Goal: Information Seeking & Learning: Learn about a topic

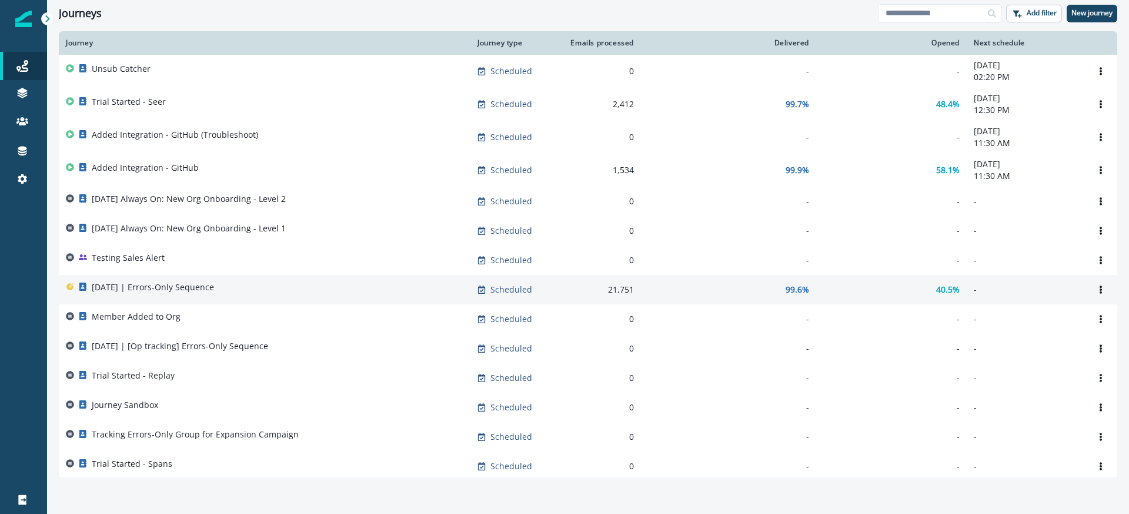
click at [174, 285] on p "[DATE] | Errors-Only Sequence" at bounding box center [153, 287] width 122 height 12
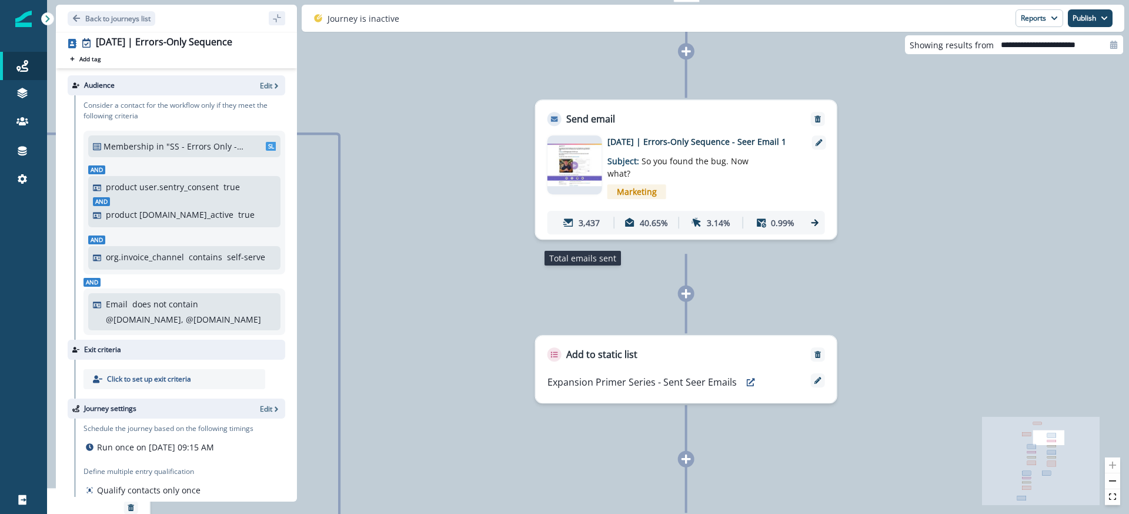
click at [590, 229] on p "3,437" at bounding box center [589, 222] width 21 height 12
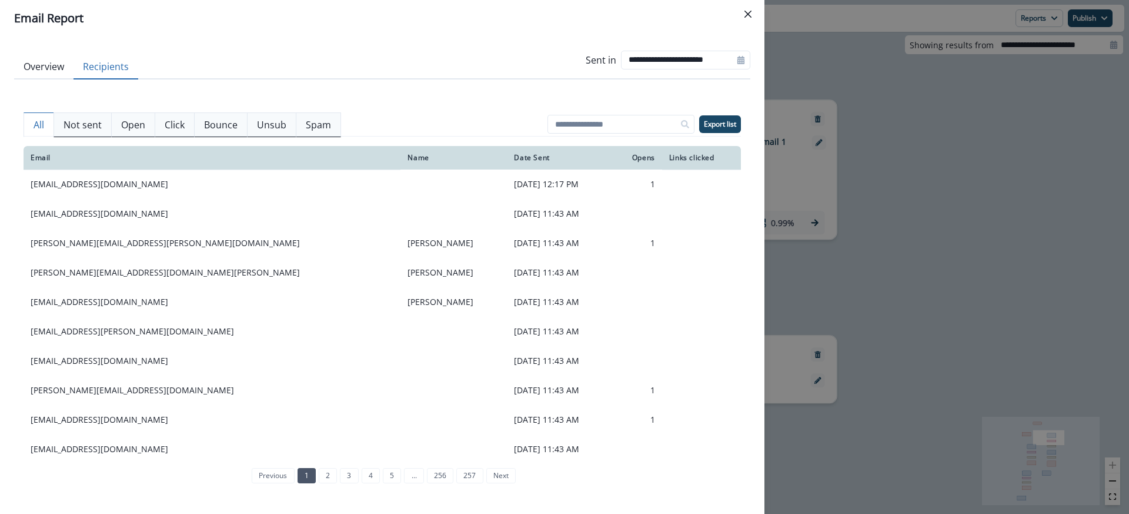
click at [102, 69] on button "Recipients" at bounding box center [106, 67] width 65 height 25
click at [32, 159] on div "Email" at bounding box center [212, 157] width 363 height 9
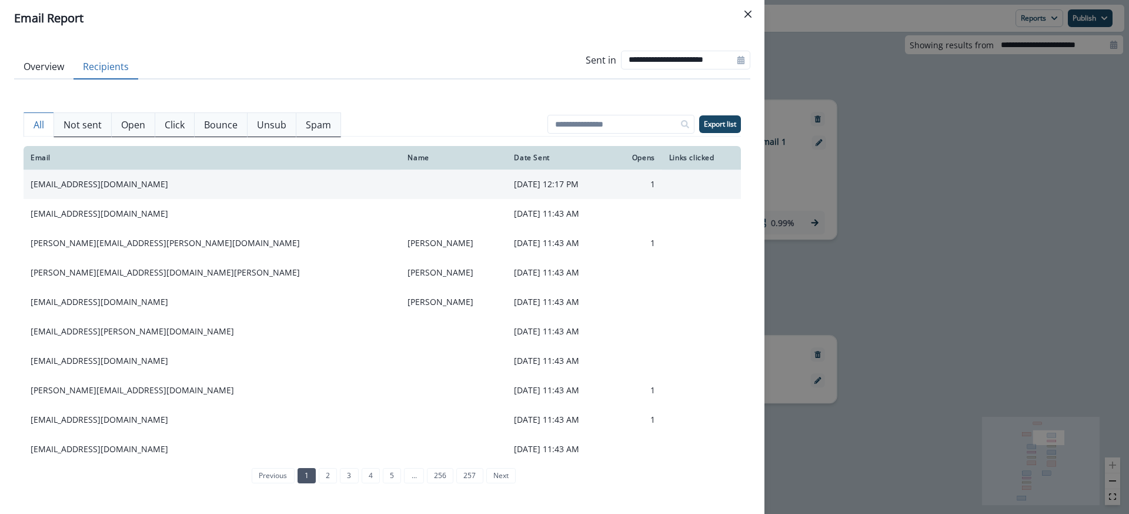
click at [59, 179] on td "istvan.szalai@potloc.com" at bounding box center [212, 183] width 377 height 29
copy td "istvan.szalai@potloc.com"
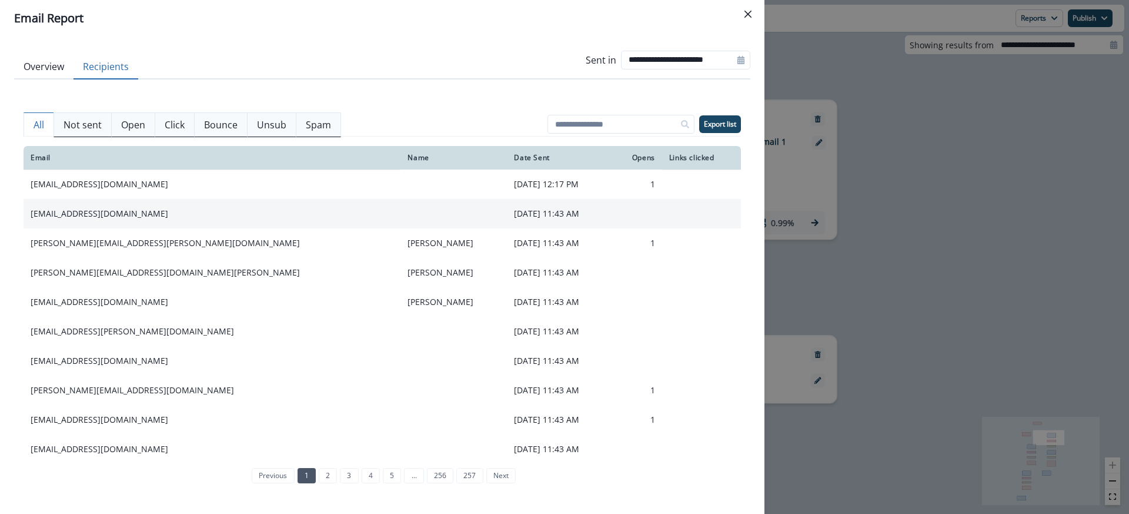
click at [47, 214] on td "joy@ridi.com" at bounding box center [212, 213] width 377 height 29
copy td "joy@ridi.com"
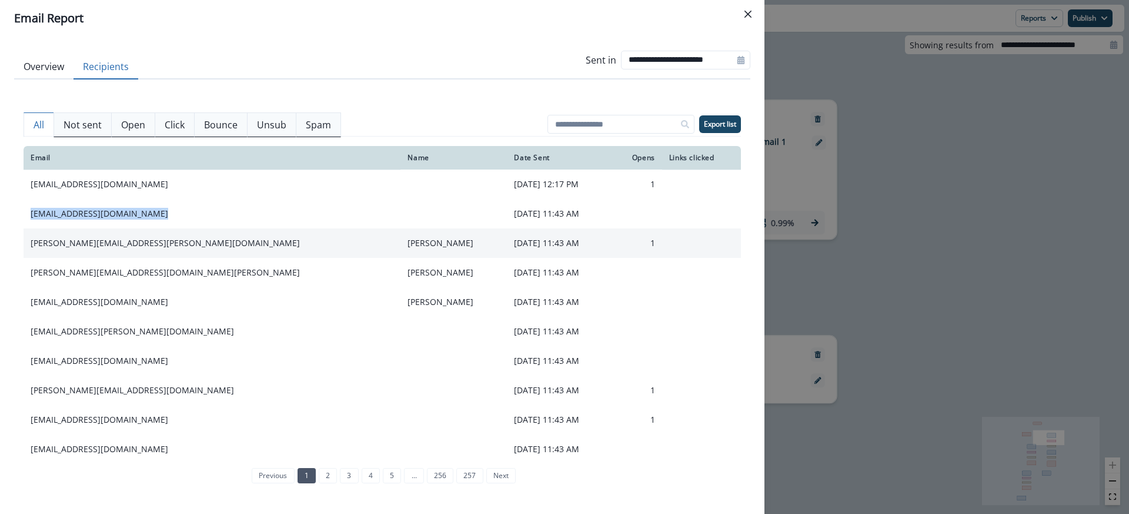
click at [51, 244] on td "magdalena.mackow@ly.st" at bounding box center [212, 242] width 377 height 29
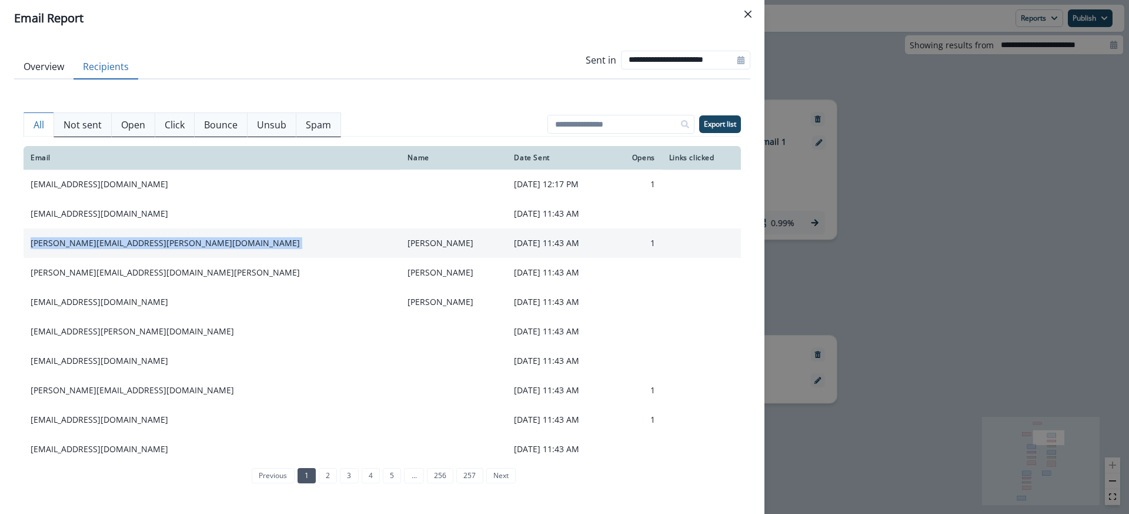
click at [51, 244] on td "magdalena.mackow@ly.st" at bounding box center [212, 242] width 377 height 29
copy td "magdalena.mackow@ly.st"
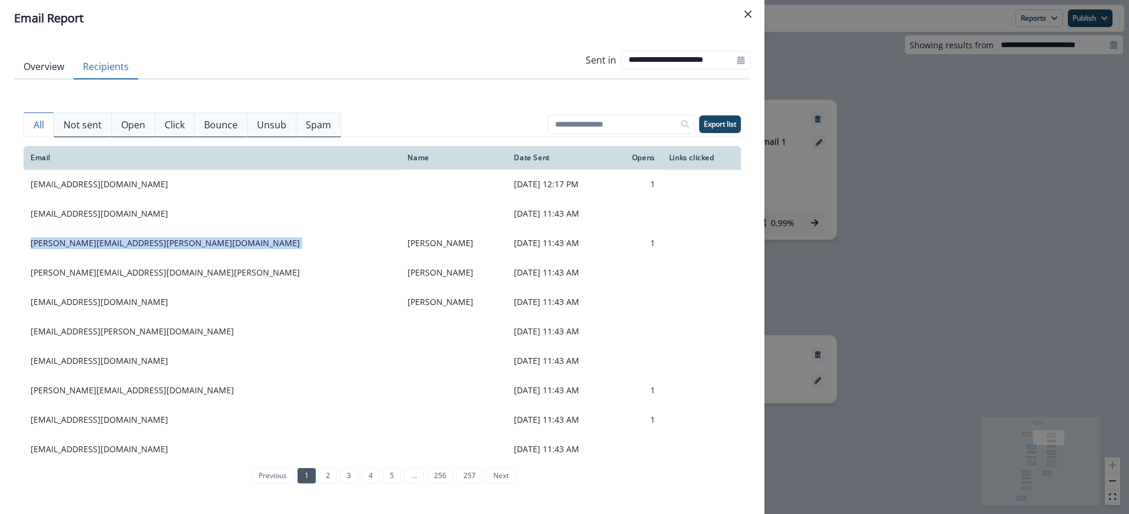
click at [77, 356] on td "bao.le@redex.eco" at bounding box center [212, 360] width 377 height 29
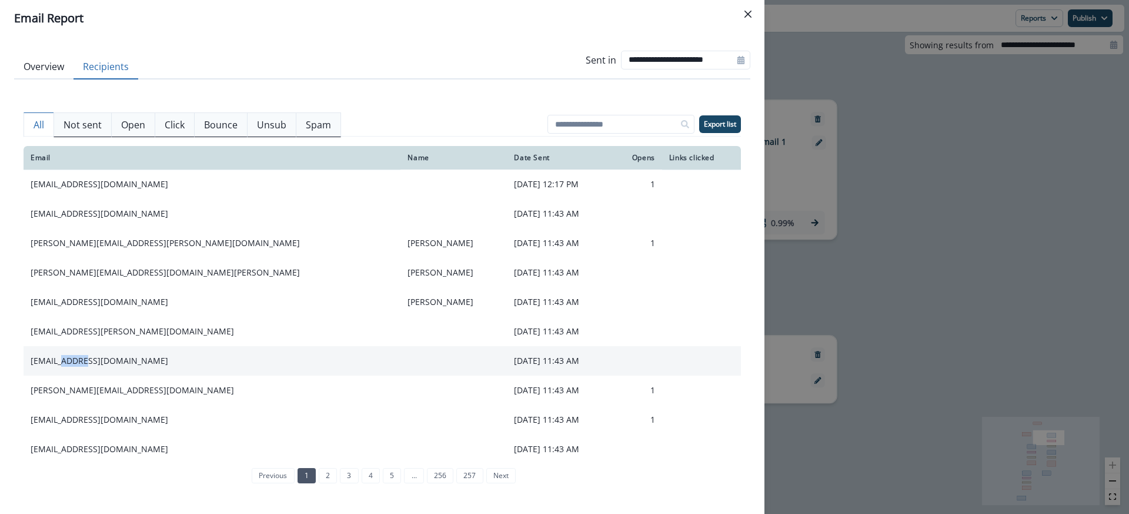
click at [77, 356] on td "bao.le@redex.eco" at bounding box center [212, 360] width 377 height 29
copy td "bao.le@redex.eco"
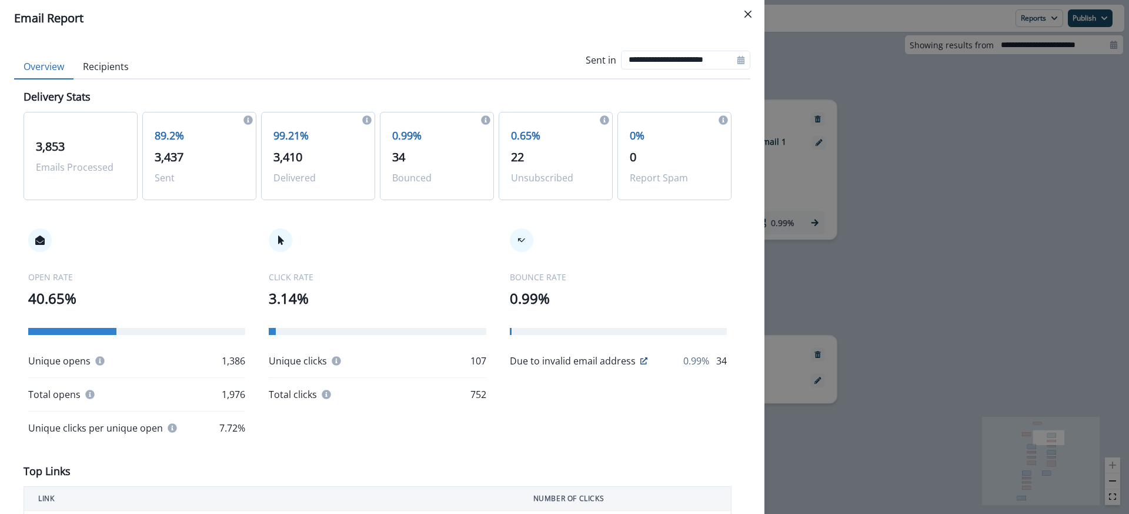
click at [55, 70] on button "Overview" at bounding box center [43, 67] width 59 height 25
click at [857, 174] on div "**********" at bounding box center [564, 257] width 1129 height 514
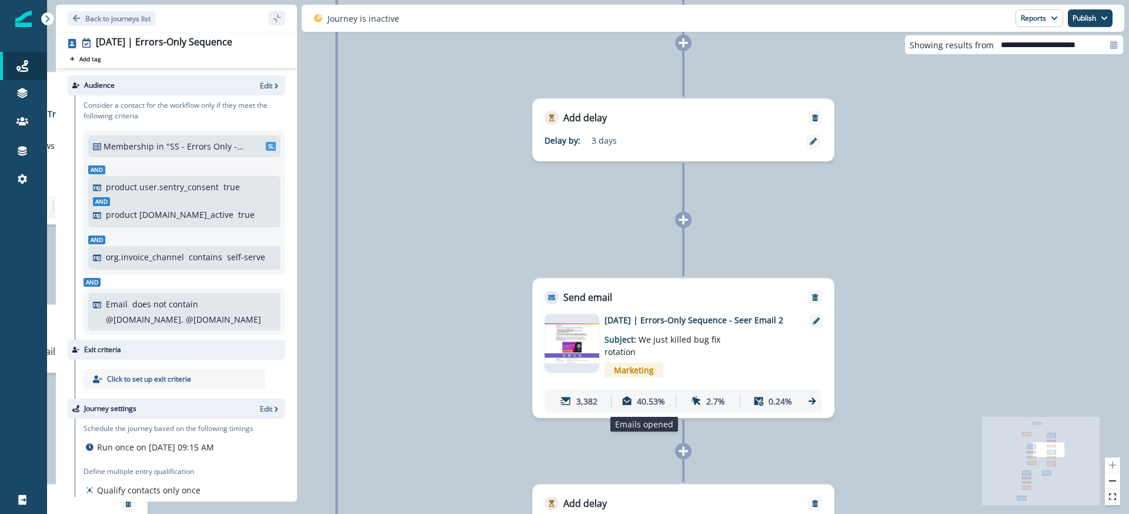
click at [630, 401] on icon at bounding box center [627, 400] width 9 height 9
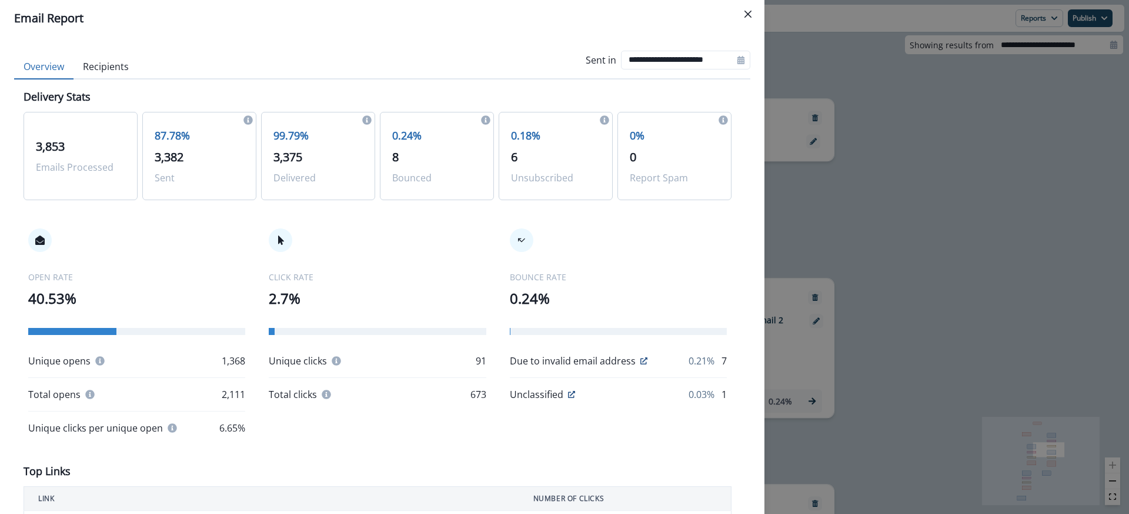
click at [104, 78] on button "Recipients" at bounding box center [106, 67] width 65 height 25
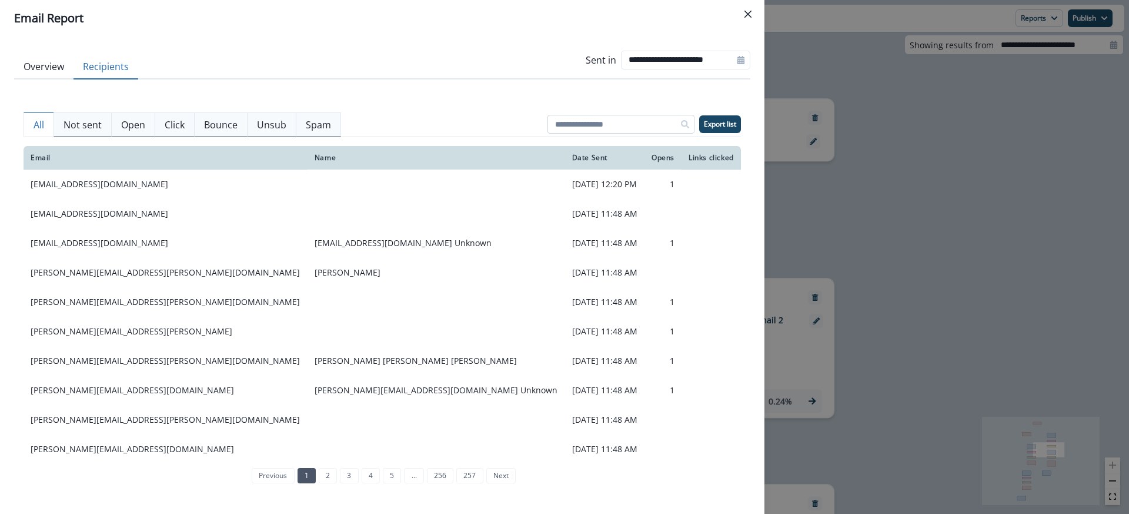
click at [632, 120] on input at bounding box center [621, 124] width 147 height 19
paste input "**********"
click at [684, 125] on icon at bounding box center [685, 124] width 8 height 8
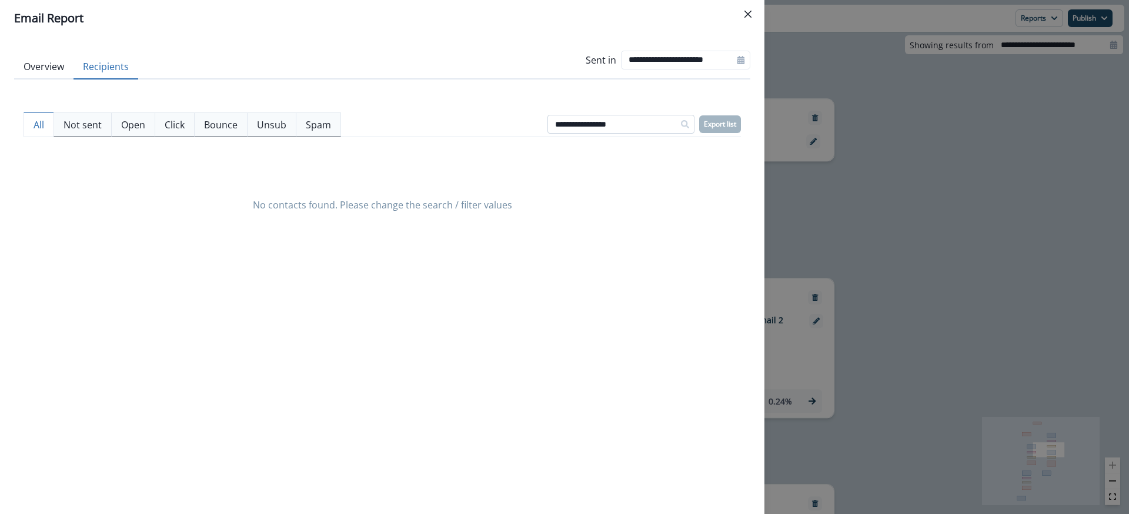
click at [658, 124] on input "**********" at bounding box center [621, 124] width 147 height 19
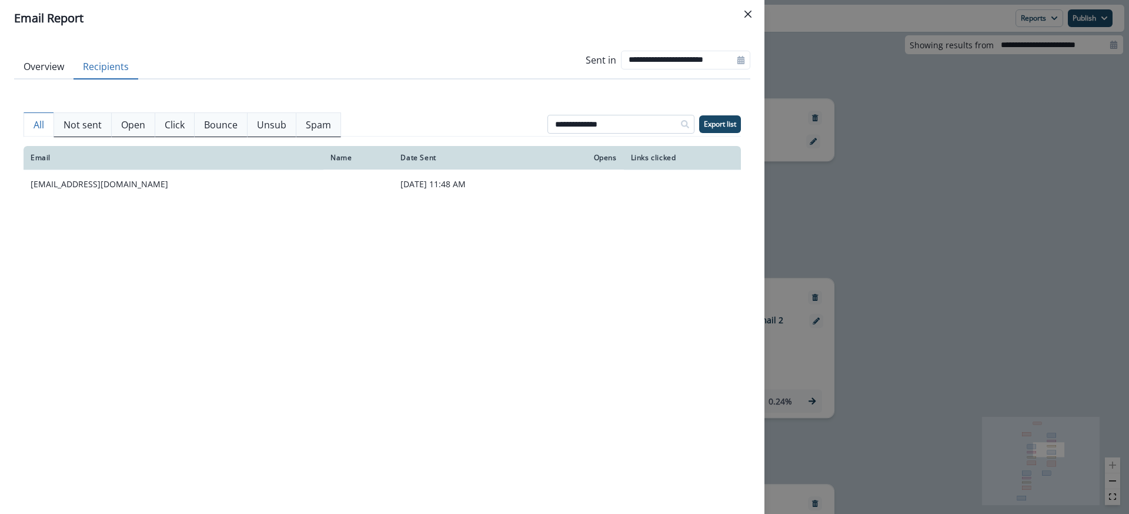
click at [639, 121] on input "**********" at bounding box center [621, 124] width 147 height 19
paste input "**"
type input "**********"
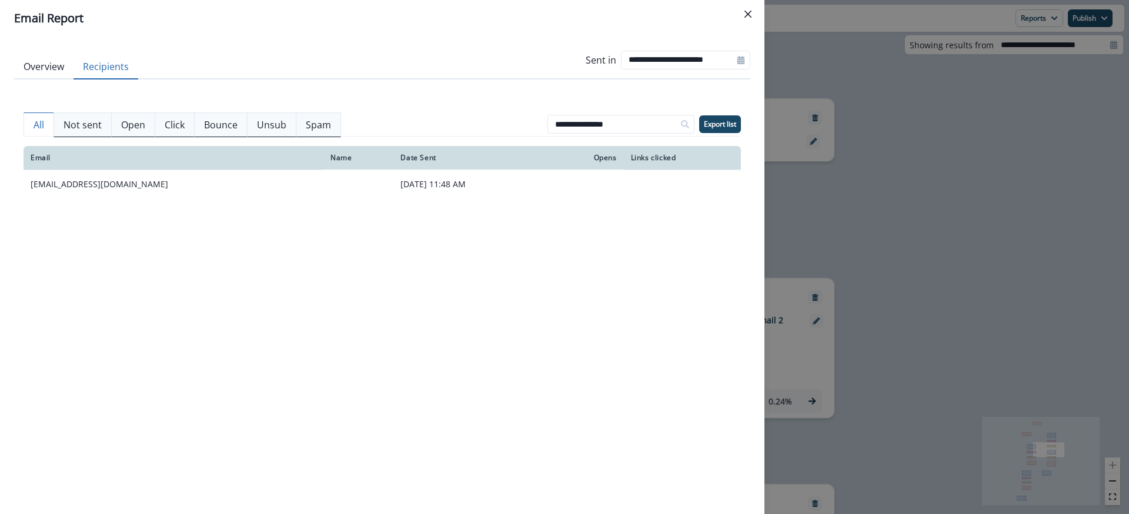
click at [35, 71] on button "Overview" at bounding box center [43, 67] width 59 height 25
click at [107, 74] on button "Recipients" at bounding box center [106, 67] width 65 height 25
click at [662, 123] on input "**********" at bounding box center [621, 124] width 147 height 19
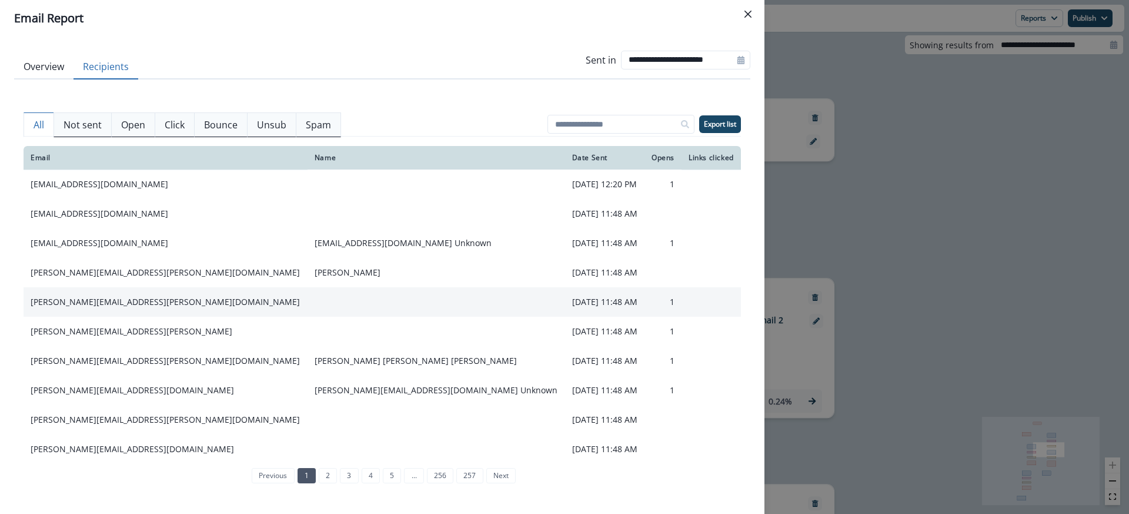
scroll to position [158, 0]
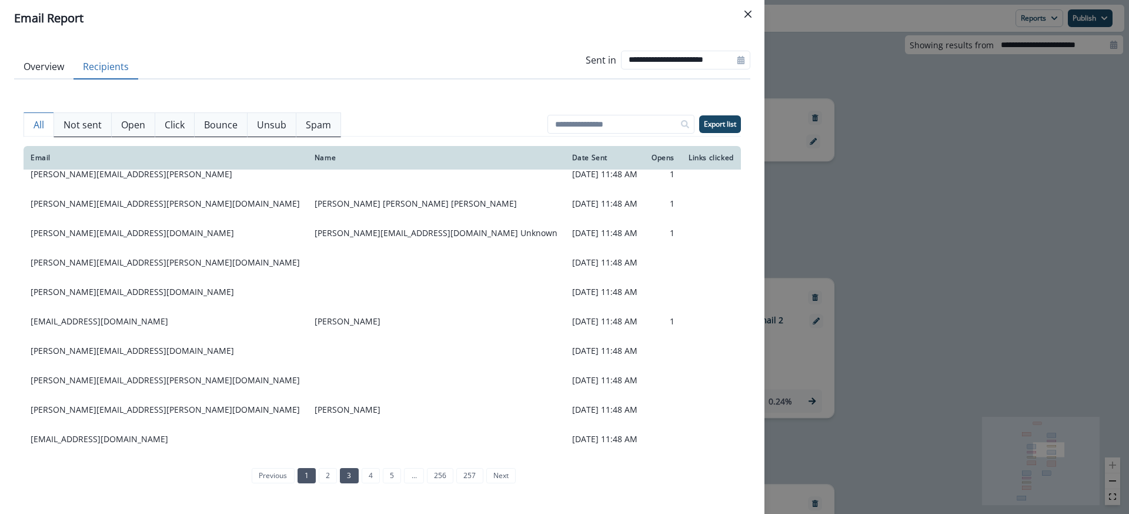
click at [346, 476] on link "3" at bounding box center [349, 475] width 18 height 15
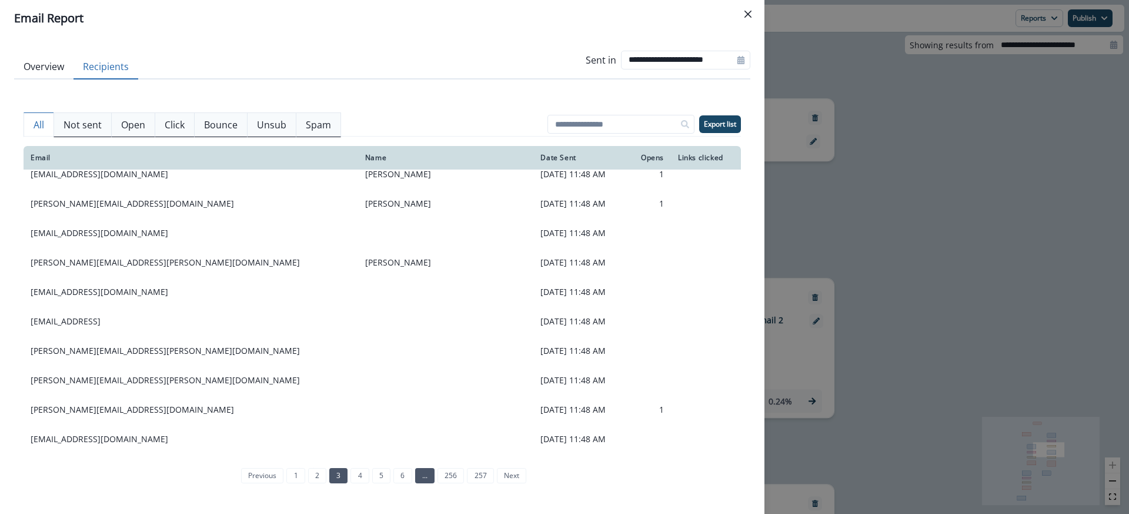
click at [418, 479] on link "..." at bounding box center [424, 475] width 19 height 15
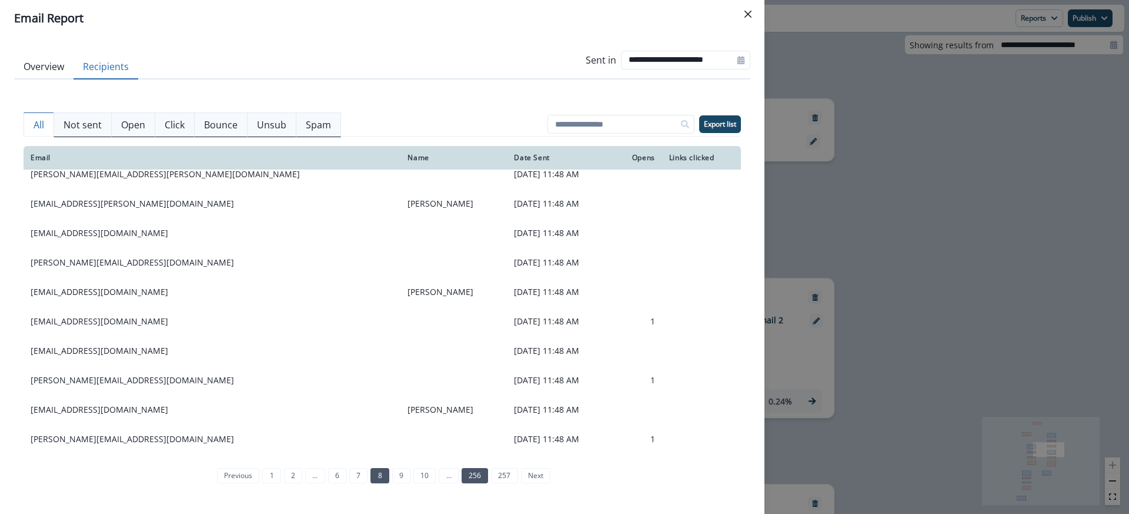
click at [473, 481] on link "256" at bounding box center [475, 475] width 26 height 15
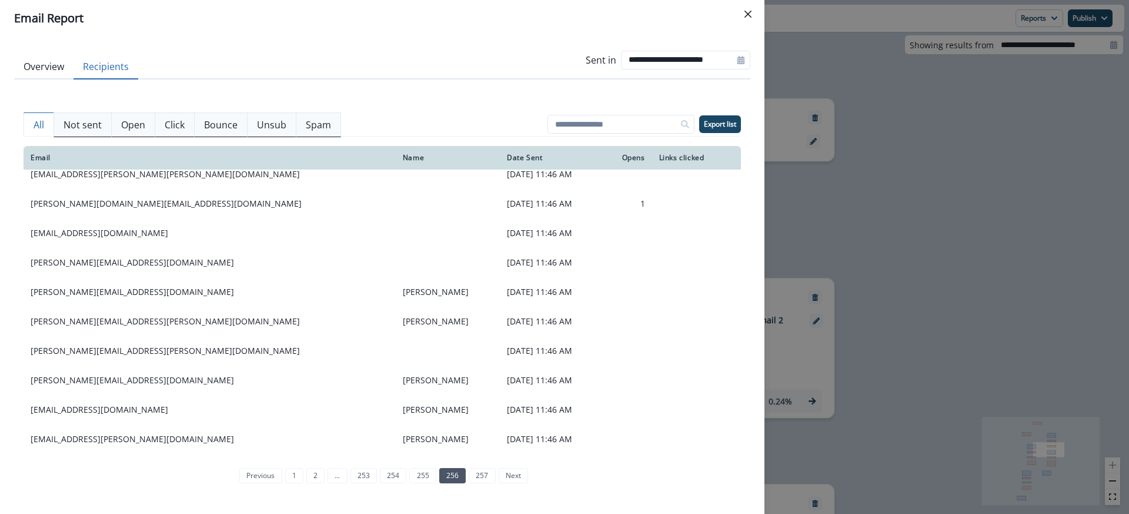
click at [473, 481] on link "257" at bounding box center [482, 475] width 26 height 15
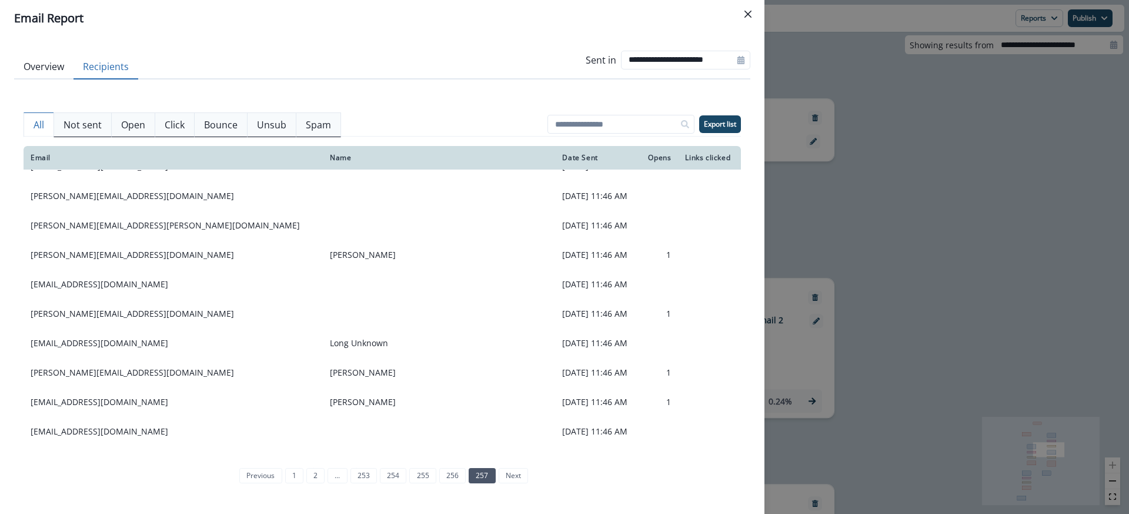
scroll to position [0, 0]
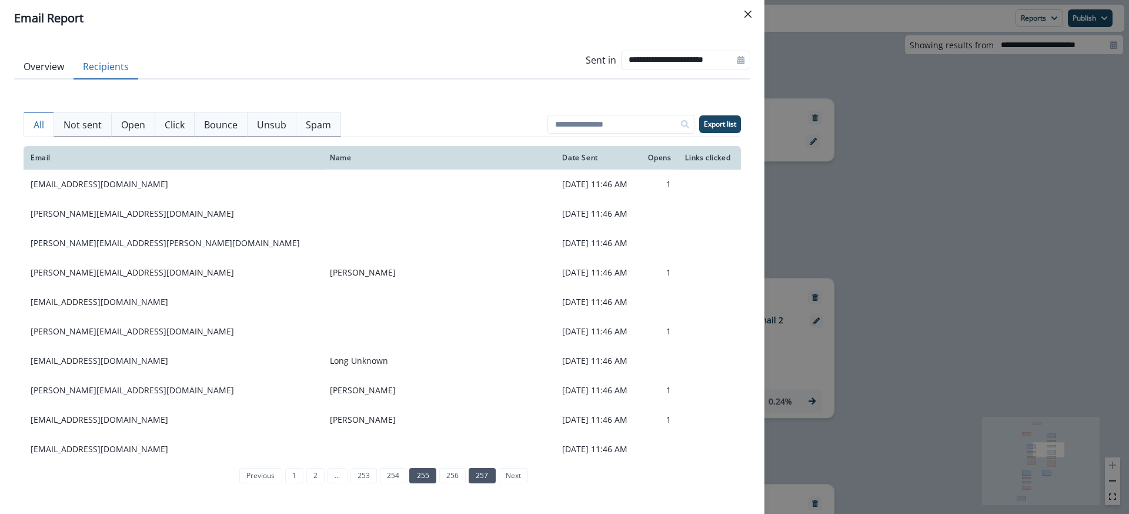
click at [429, 477] on link "255" at bounding box center [422, 475] width 26 height 15
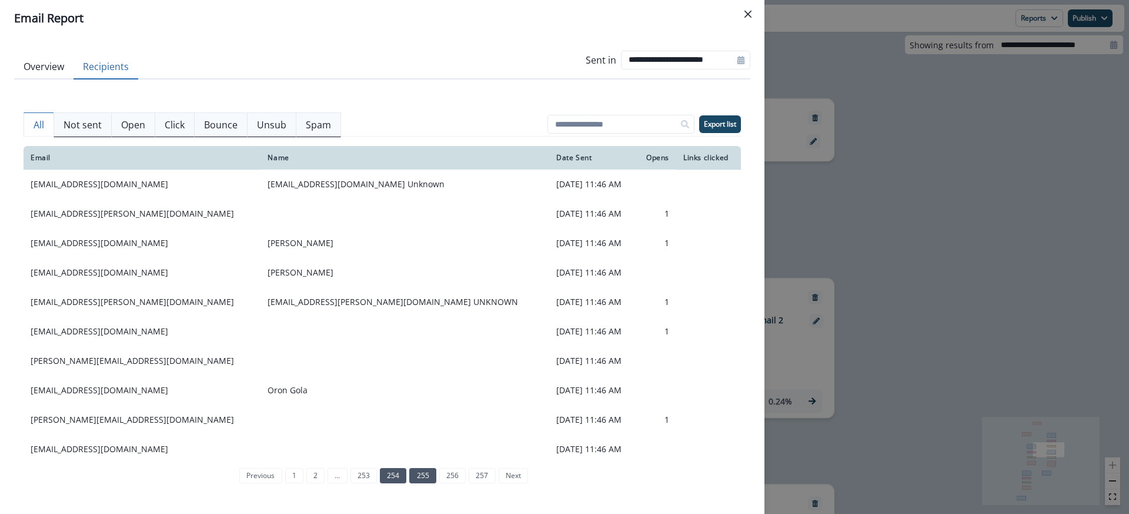
click at [390, 476] on link "254" at bounding box center [393, 475] width 26 height 15
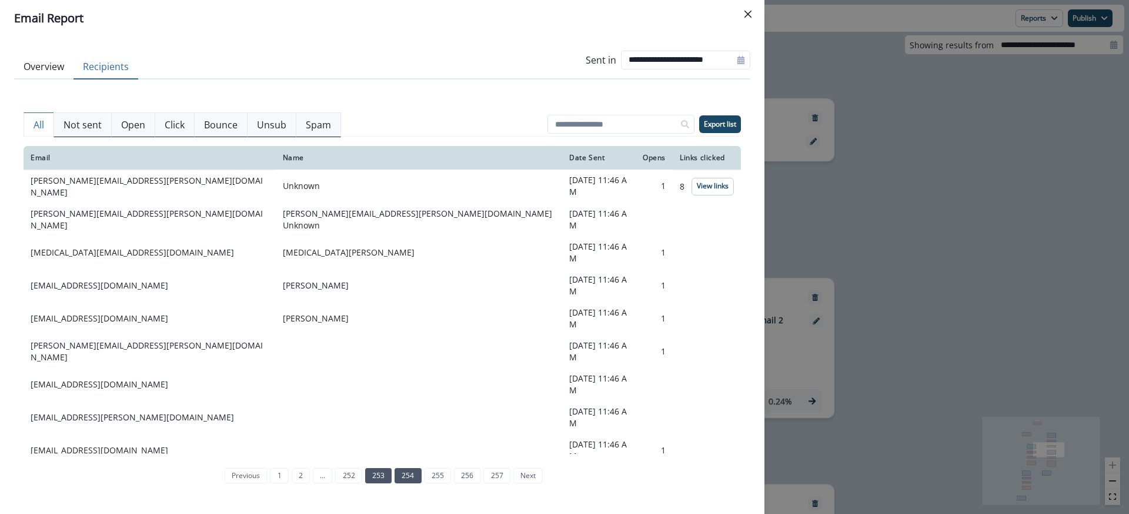
click at [370, 475] on link "253" at bounding box center [378, 475] width 26 height 15
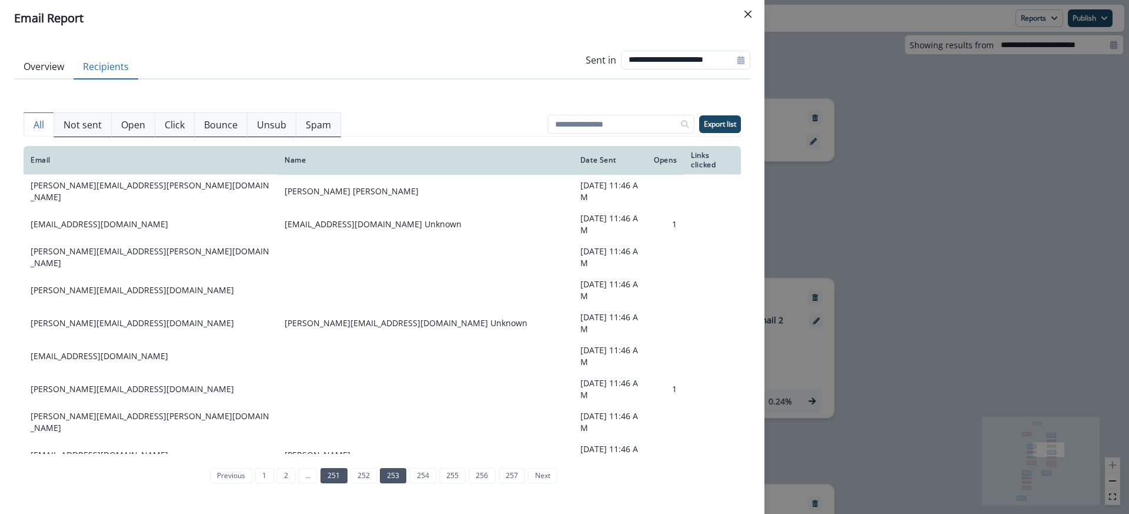
click at [336, 478] on link "251" at bounding box center [334, 475] width 26 height 15
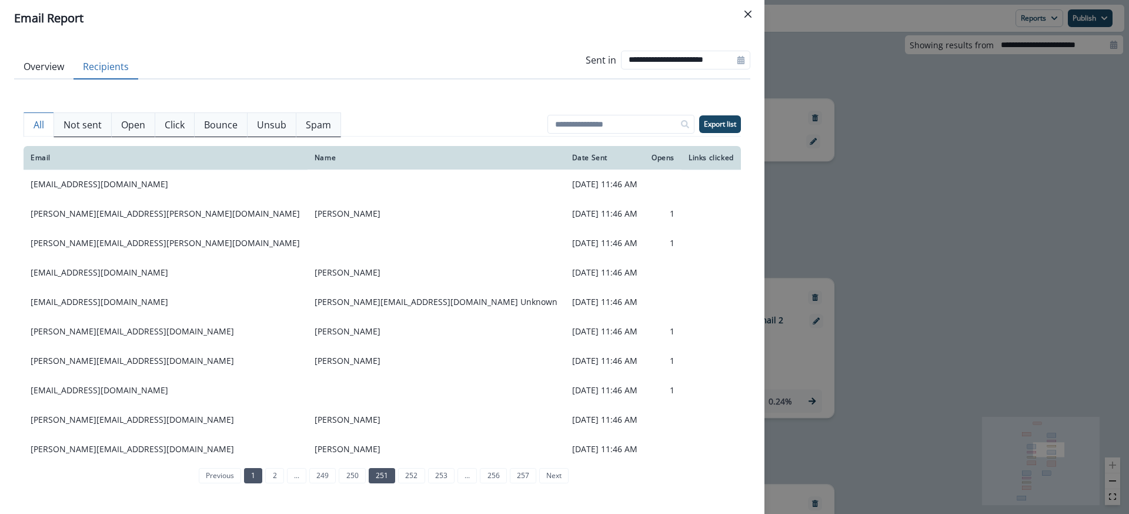
click at [251, 472] on link "1" at bounding box center [253, 475] width 18 height 15
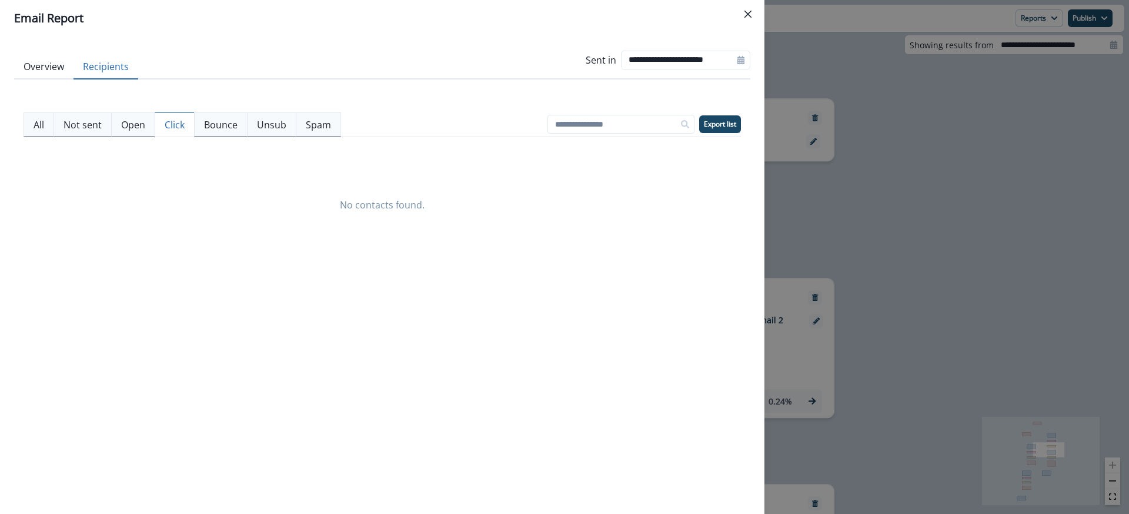
click at [181, 123] on p "Click" at bounding box center [175, 125] width 20 height 14
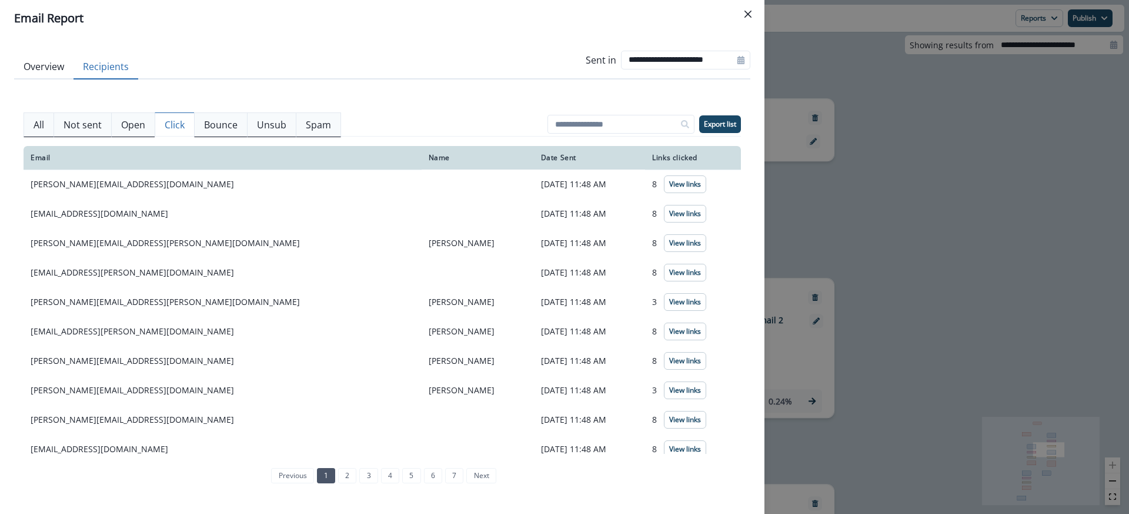
click at [929, 187] on div "**********" at bounding box center [564, 257] width 1129 height 514
